Goal: Transaction & Acquisition: Subscribe to service/newsletter

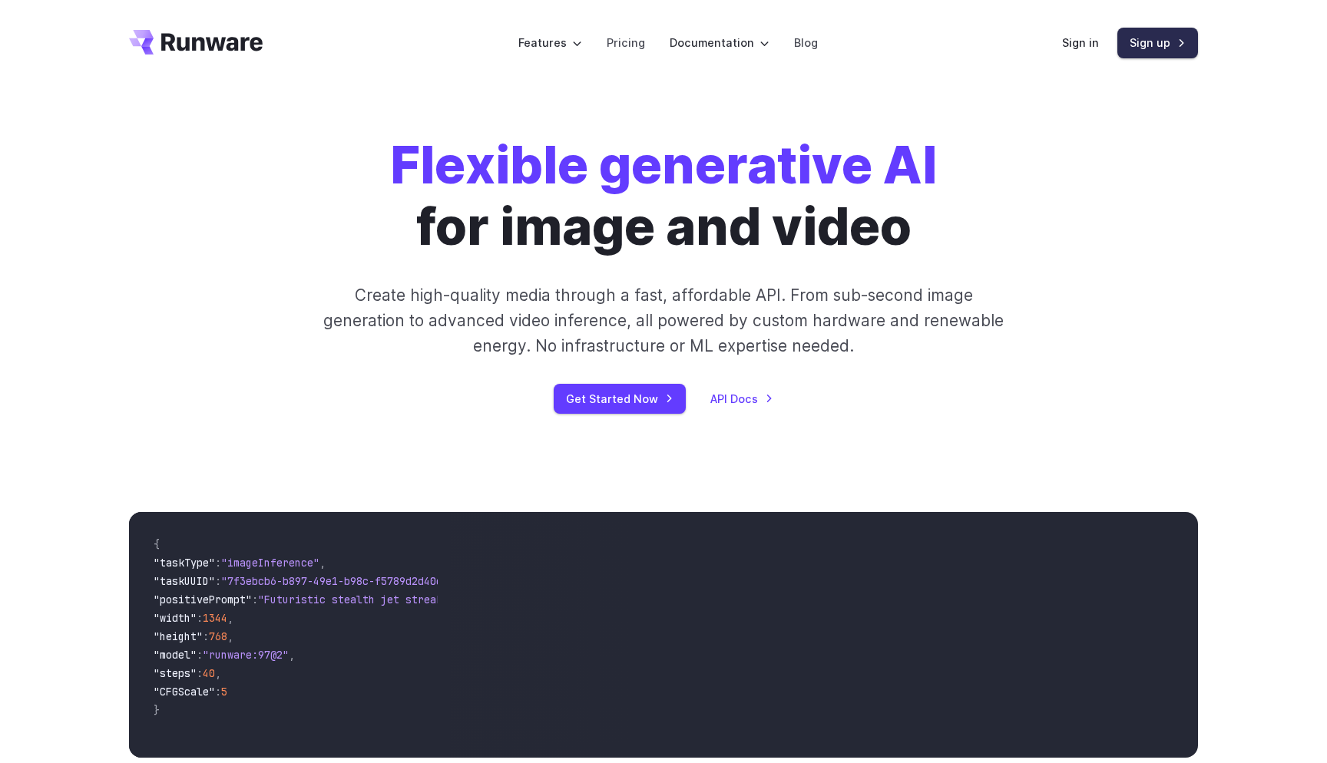
click at [1173, 45] on link "Sign up" at bounding box center [1158, 43] width 81 height 30
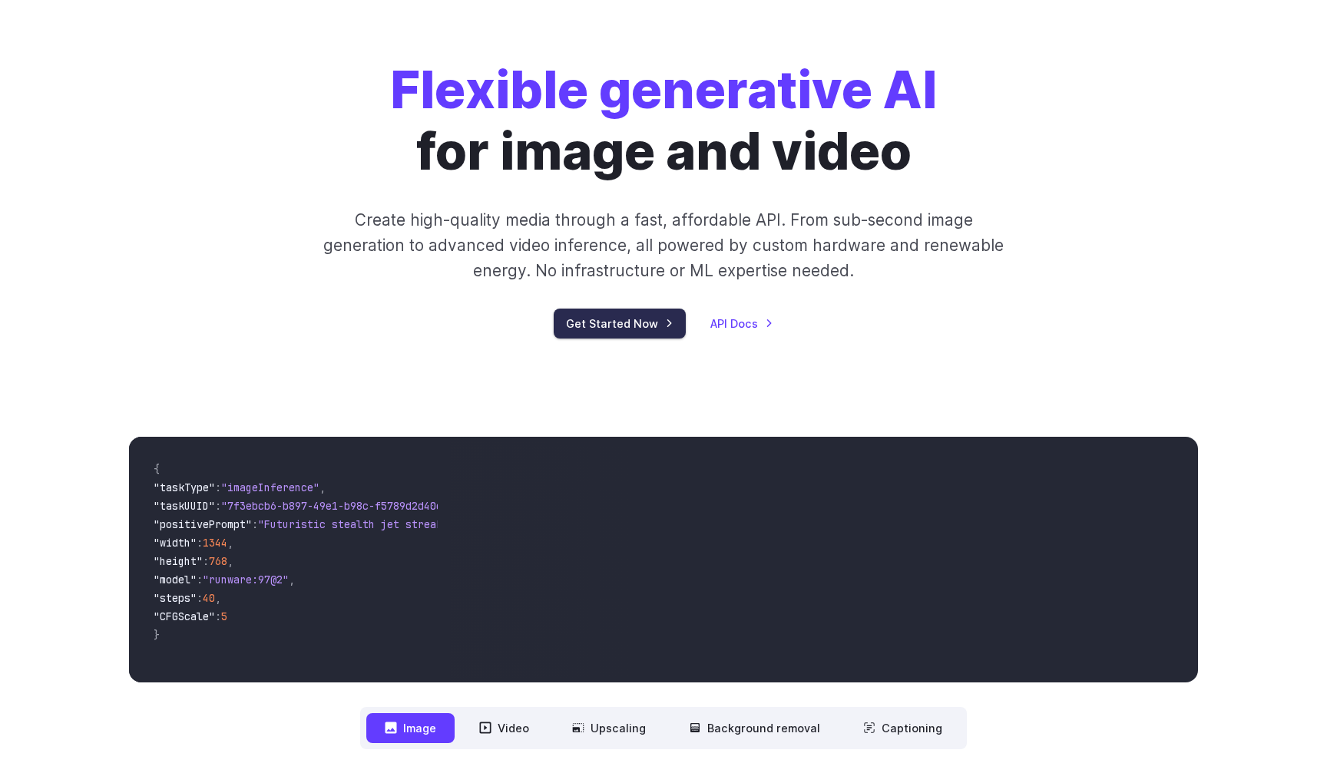
click at [627, 320] on link "Get Started Now" at bounding box center [620, 324] width 132 height 30
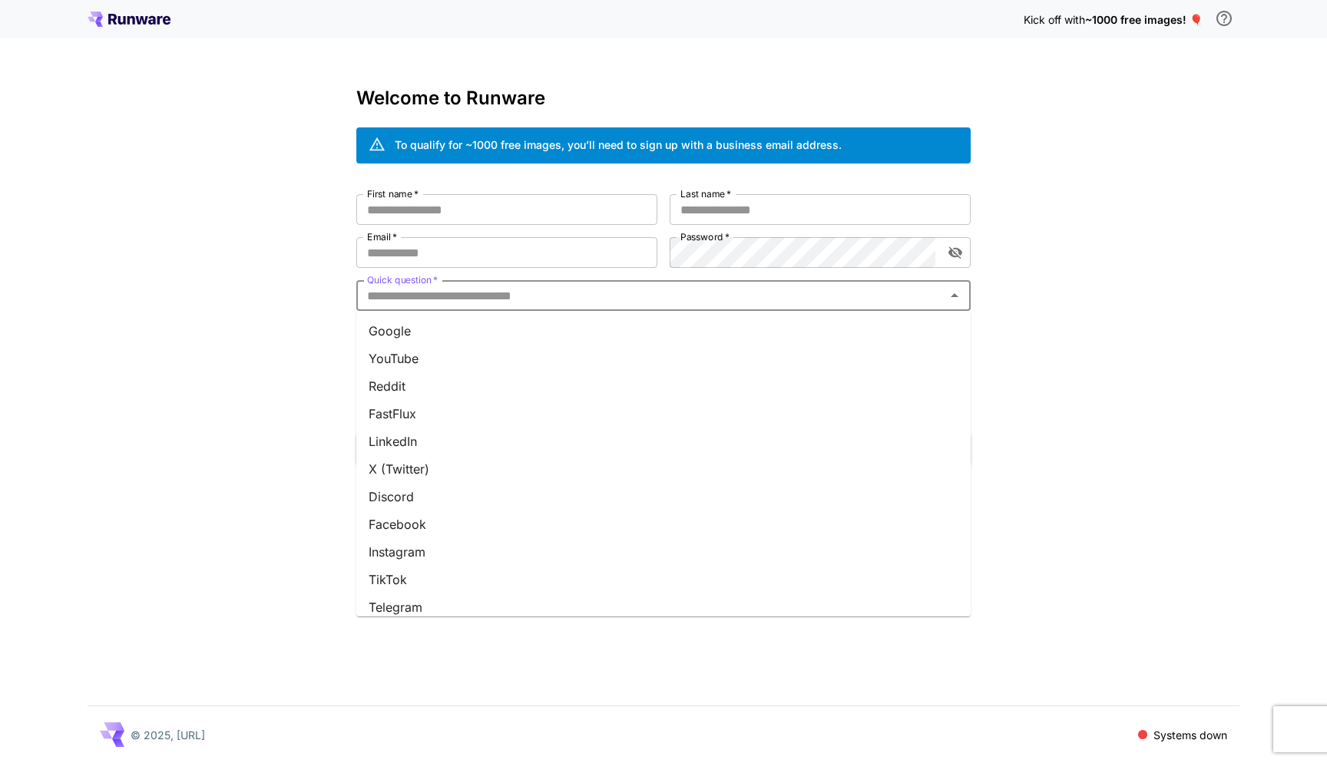
click at [804, 296] on input "Quick question   *" at bounding box center [651, 296] width 580 height 22
click at [1085, 386] on div "Kick off with ~1000 free images! 🎈 Welcome to Runware To qualify for ~1000 free…" at bounding box center [663, 381] width 1327 height 763
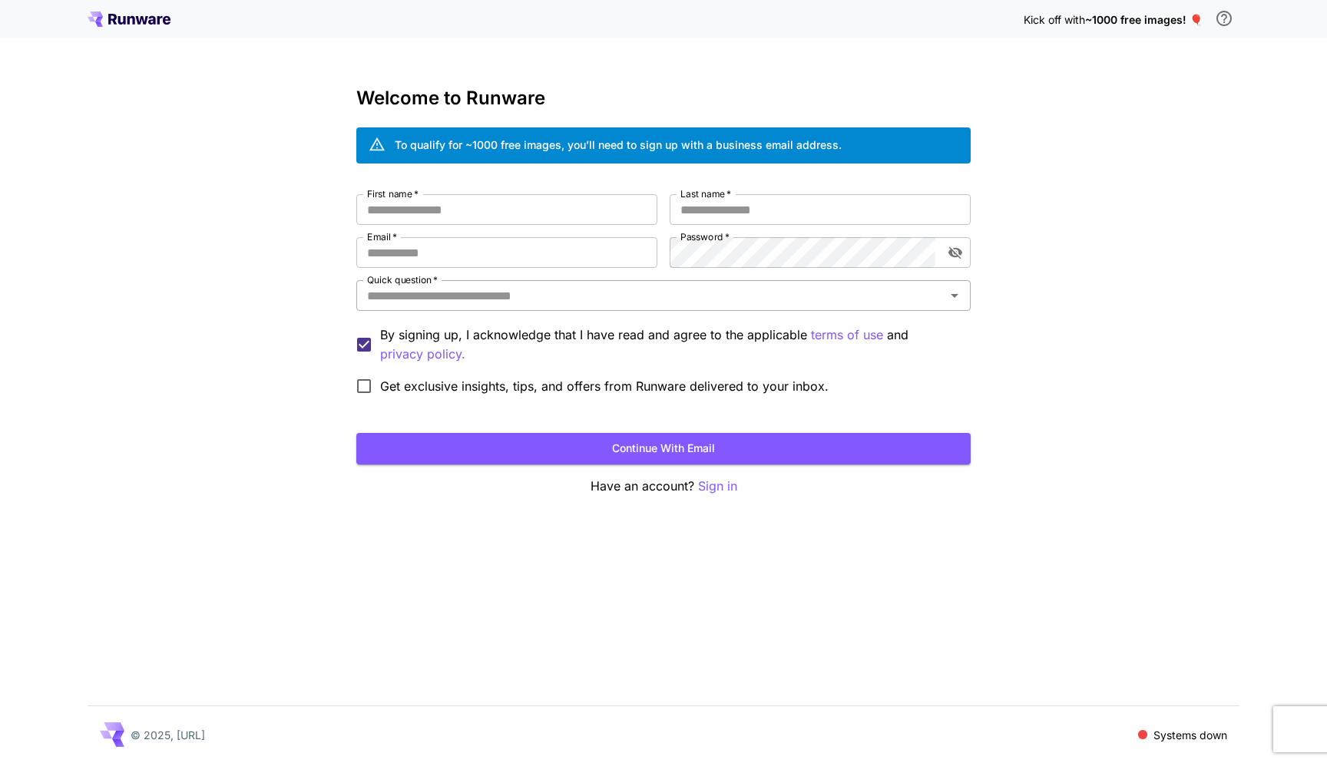
click at [960, 286] on button "Open" at bounding box center [955, 296] width 22 height 22
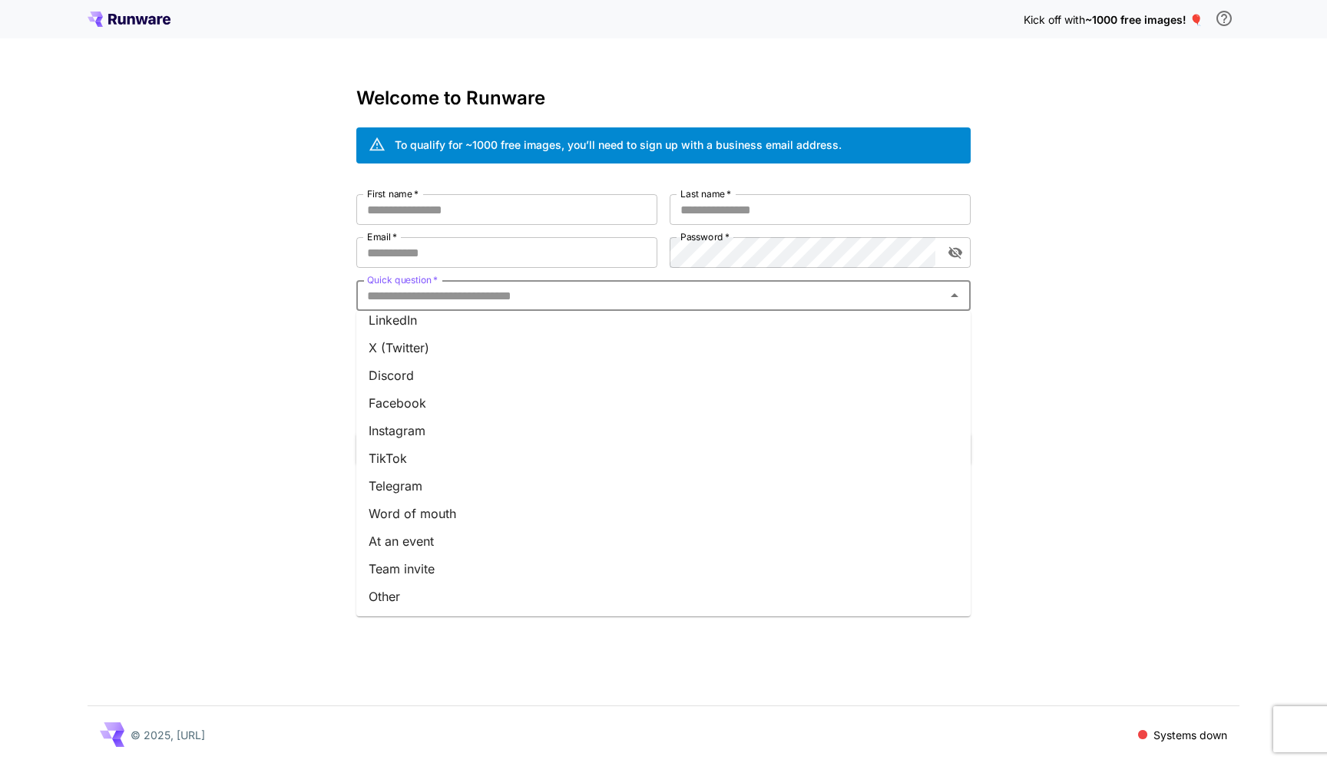
click at [672, 594] on li "Other" at bounding box center [663, 597] width 614 height 28
